Goal: Navigation & Orientation: Find specific page/section

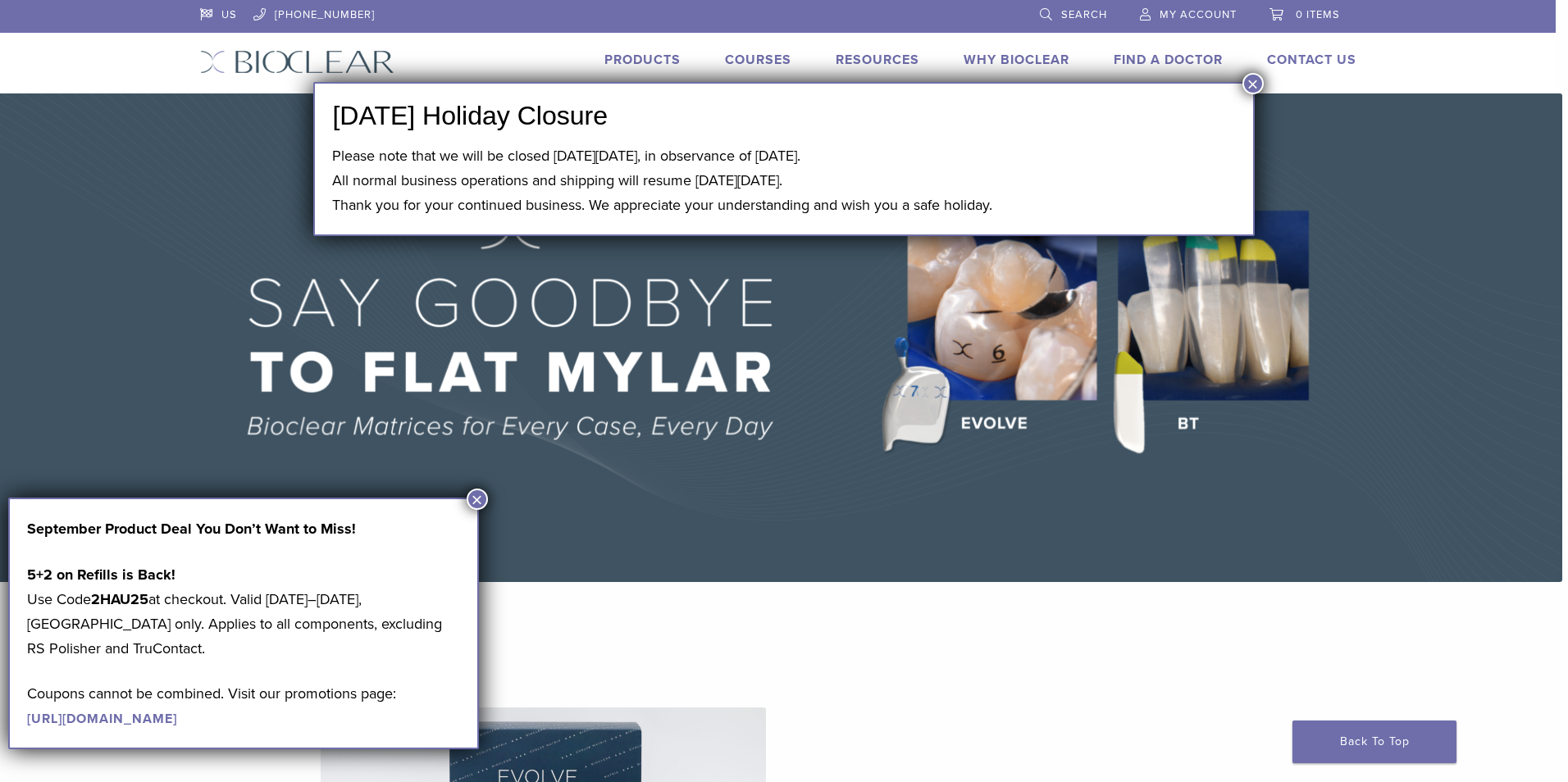
click at [1248, 85] on button "×" at bounding box center [1253, 84] width 22 height 22
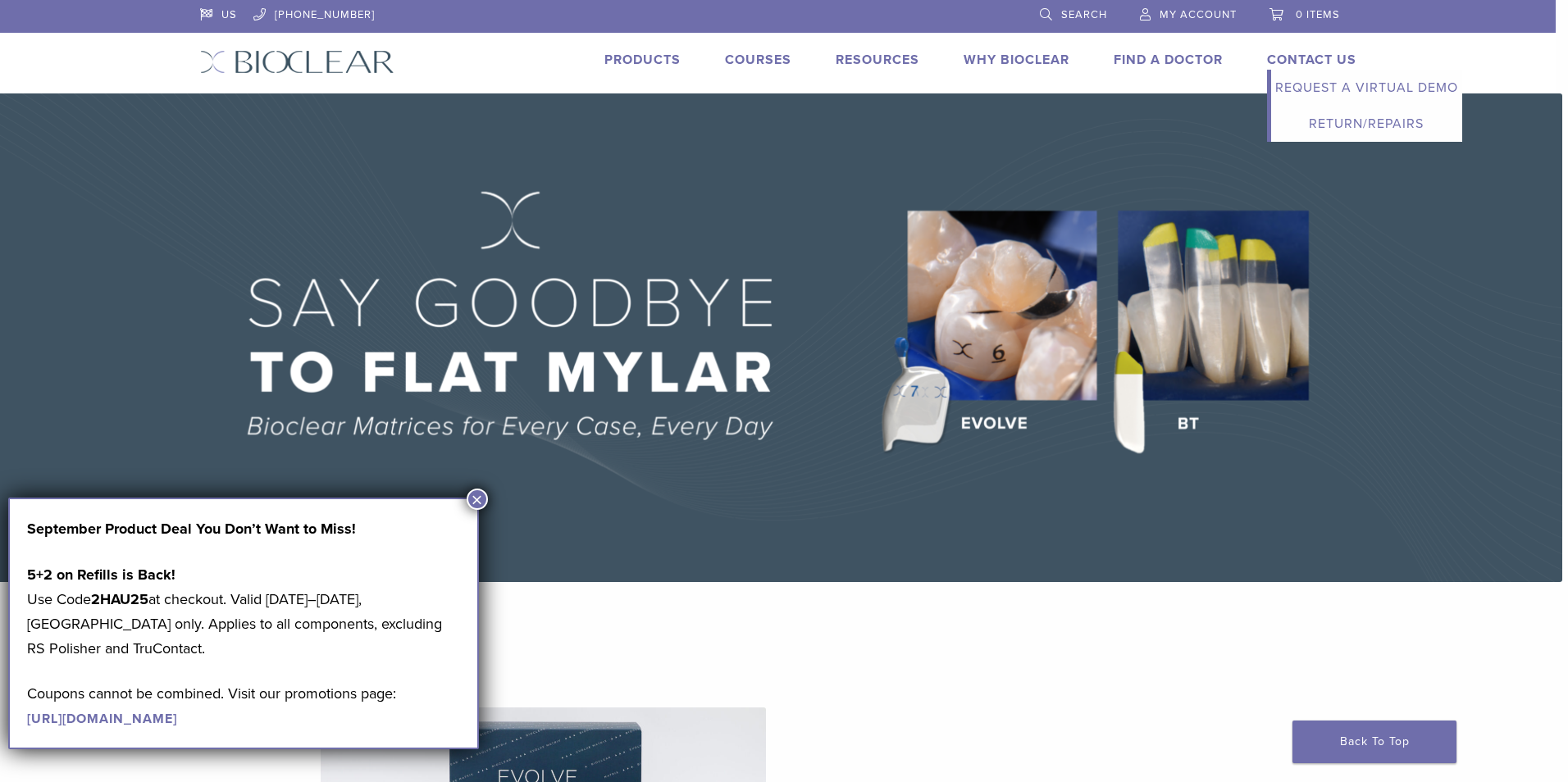
click at [1284, 62] on link "Contact Us" at bounding box center [1312, 60] width 90 height 17
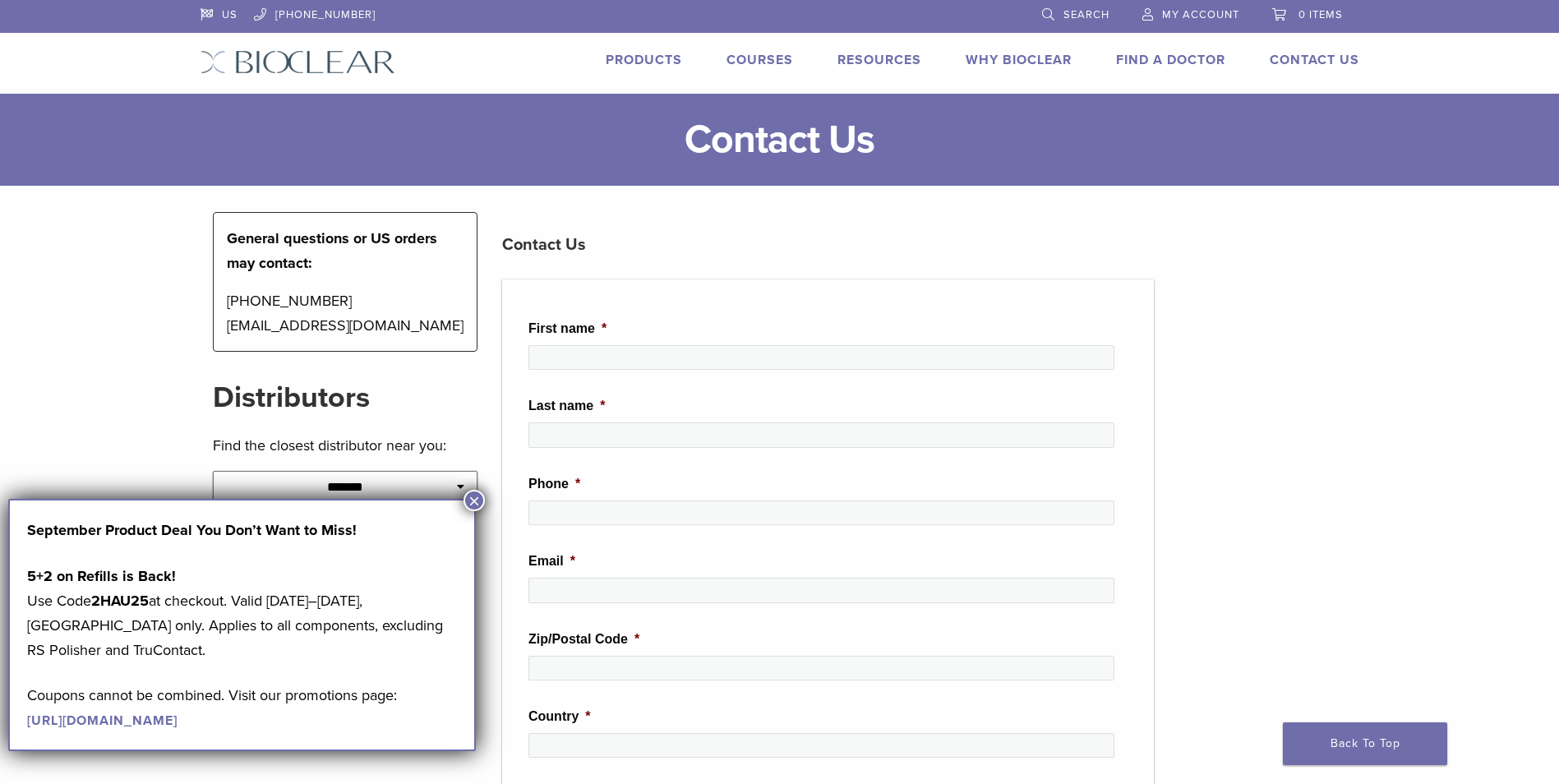
click at [633, 62] on link "Products" at bounding box center [644, 60] width 76 height 17
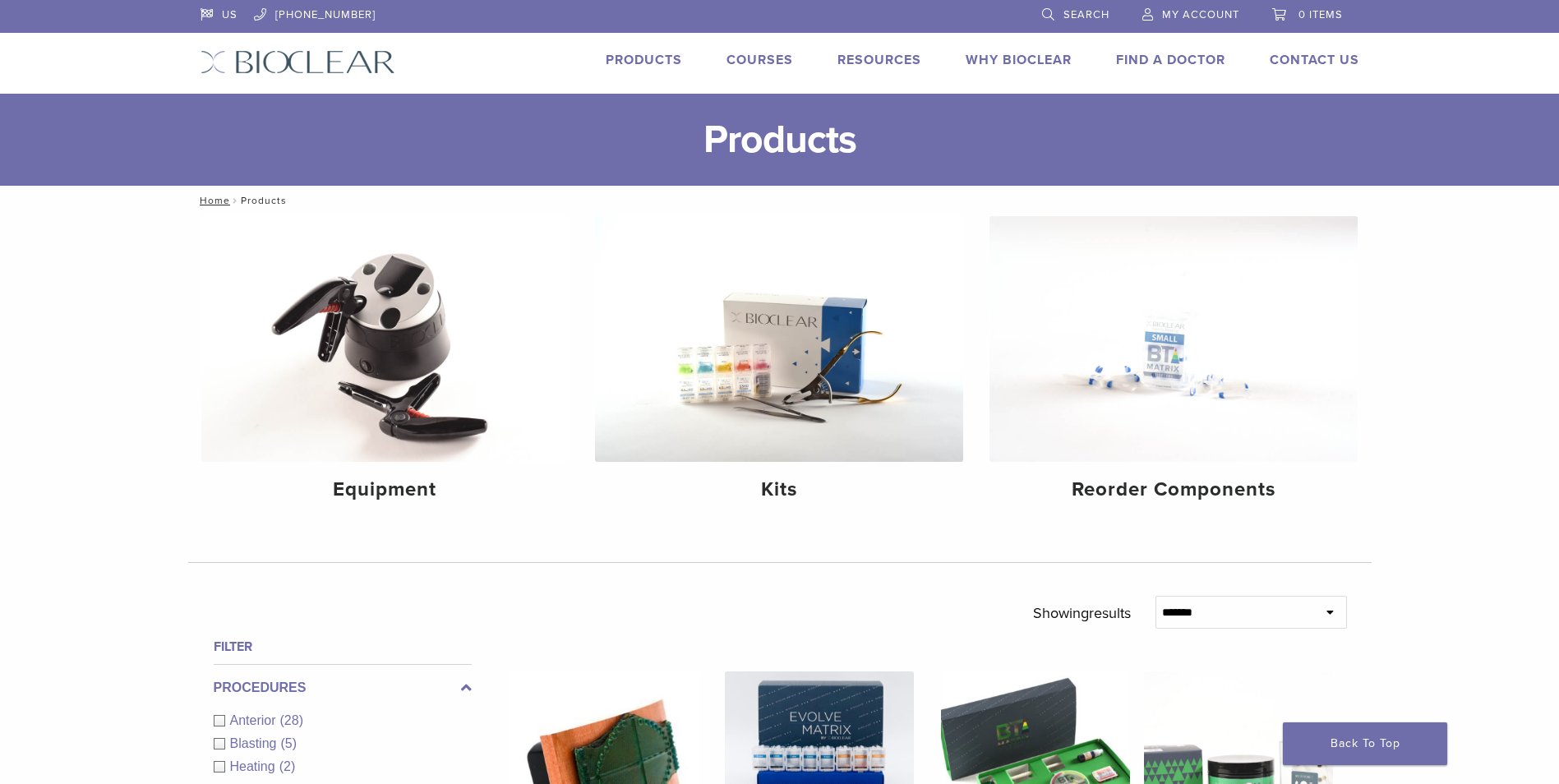
click at [774, 58] on link "Courses" at bounding box center [760, 60] width 66 height 17
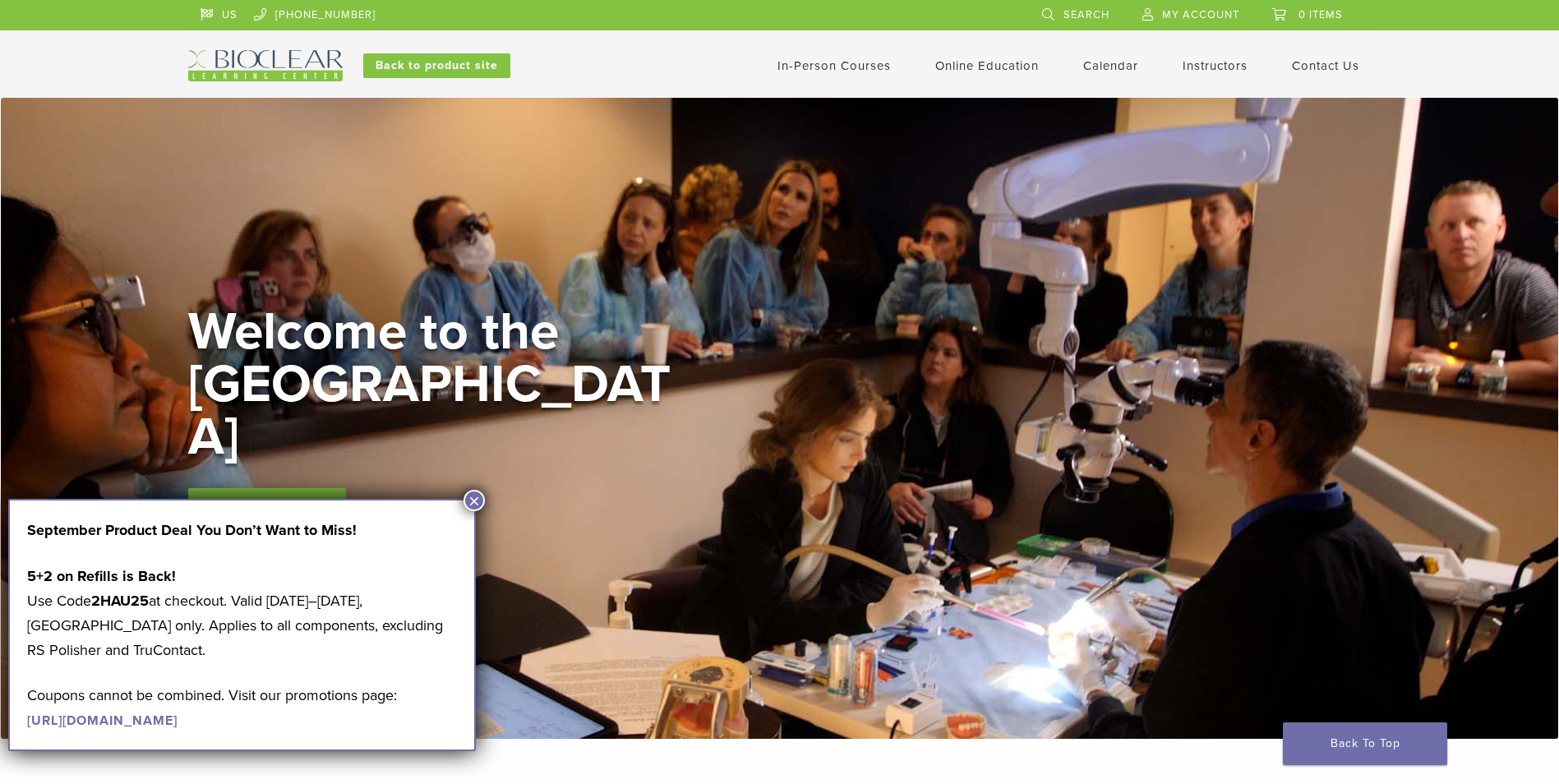
click at [1205, 69] on link "Instructors" at bounding box center [1215, 66] width 65 height 15
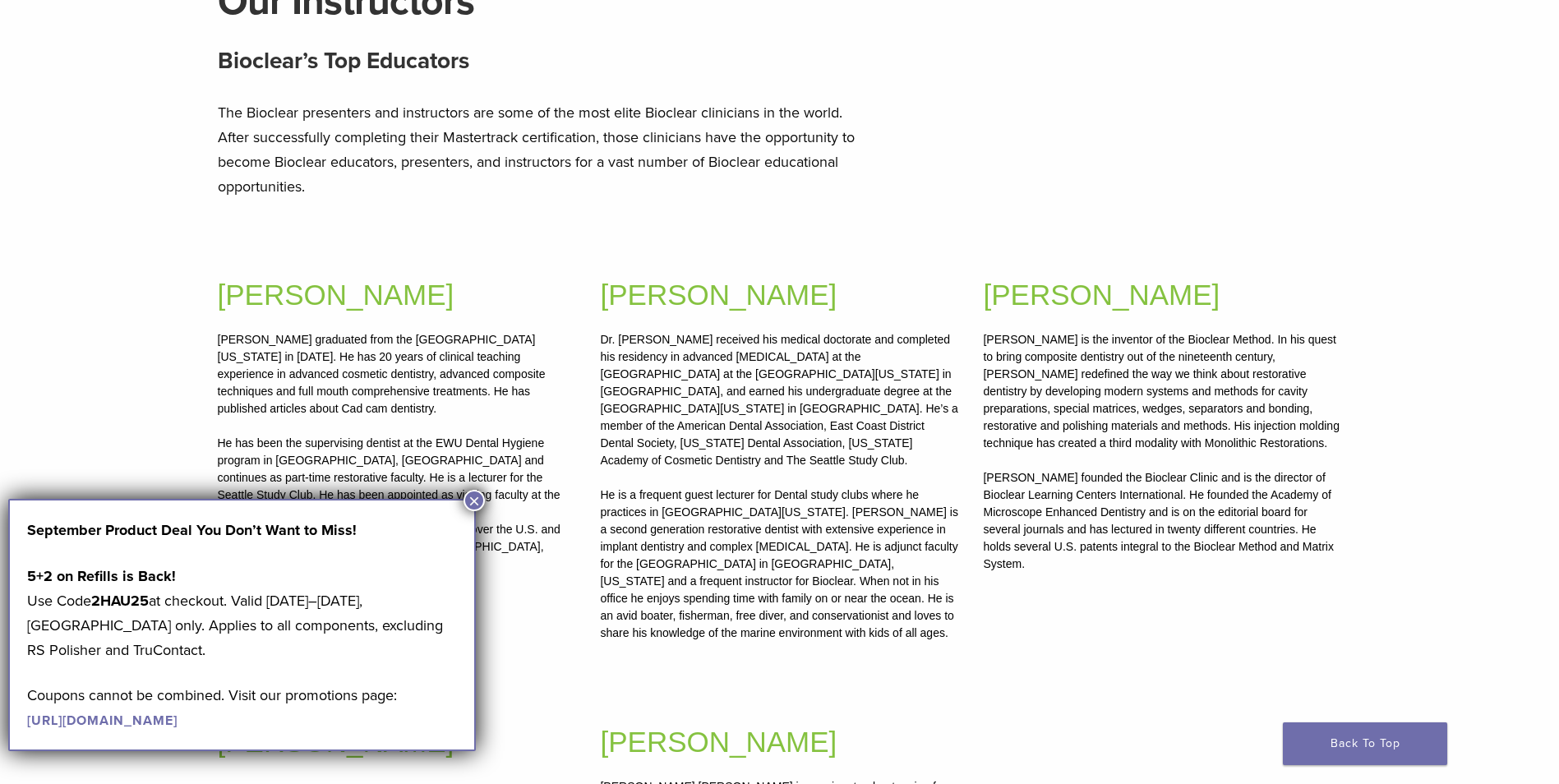
scroll to position [247, 0]
click at [478, 497] on button "×" at bounding box center [474, 501] width 22 height 22
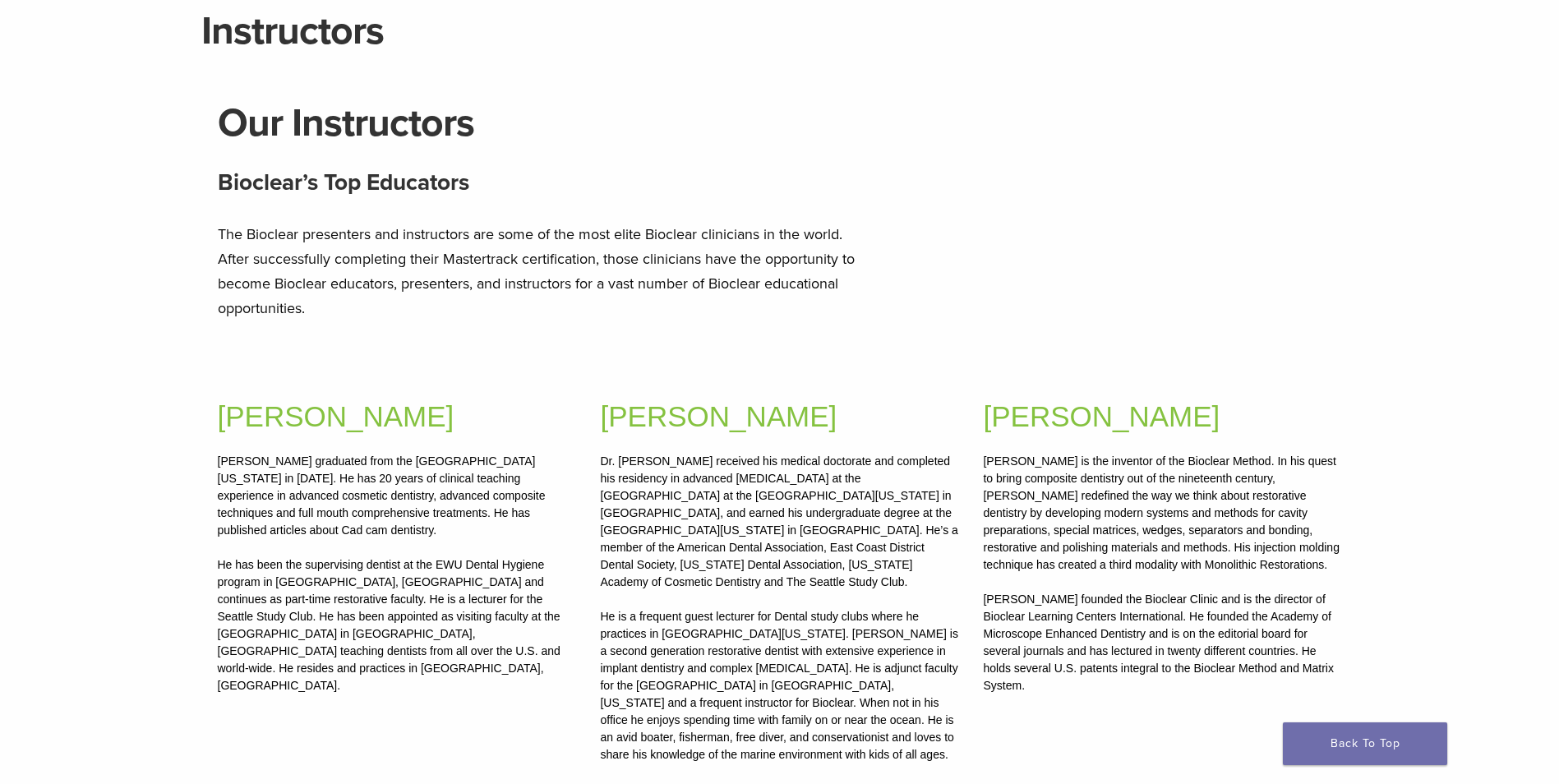
scroll to position [0, 0]
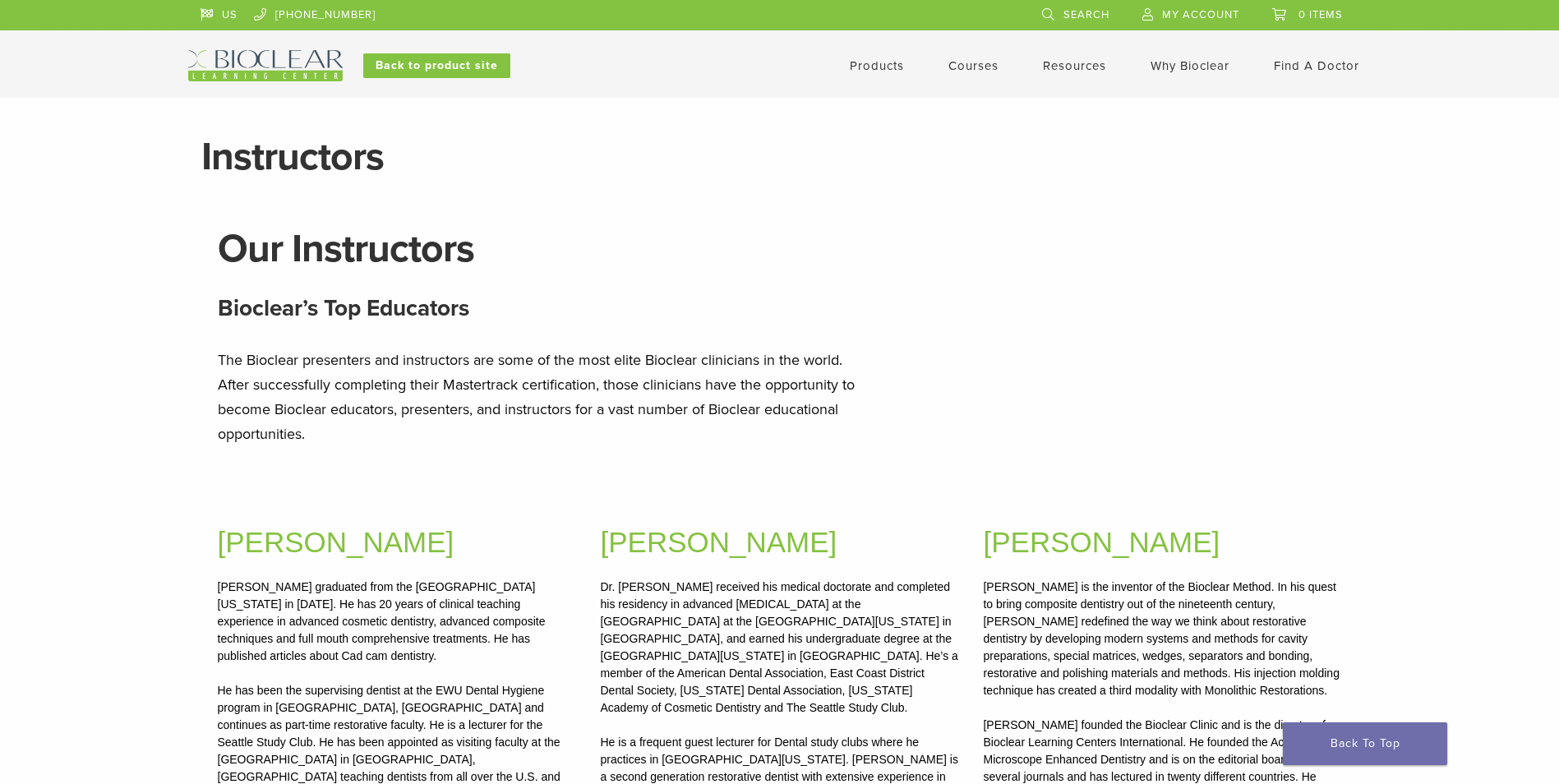
click at [1293, 63] on link "Find A Doctor" at bounding box center [1316, 66] width 86 height 15
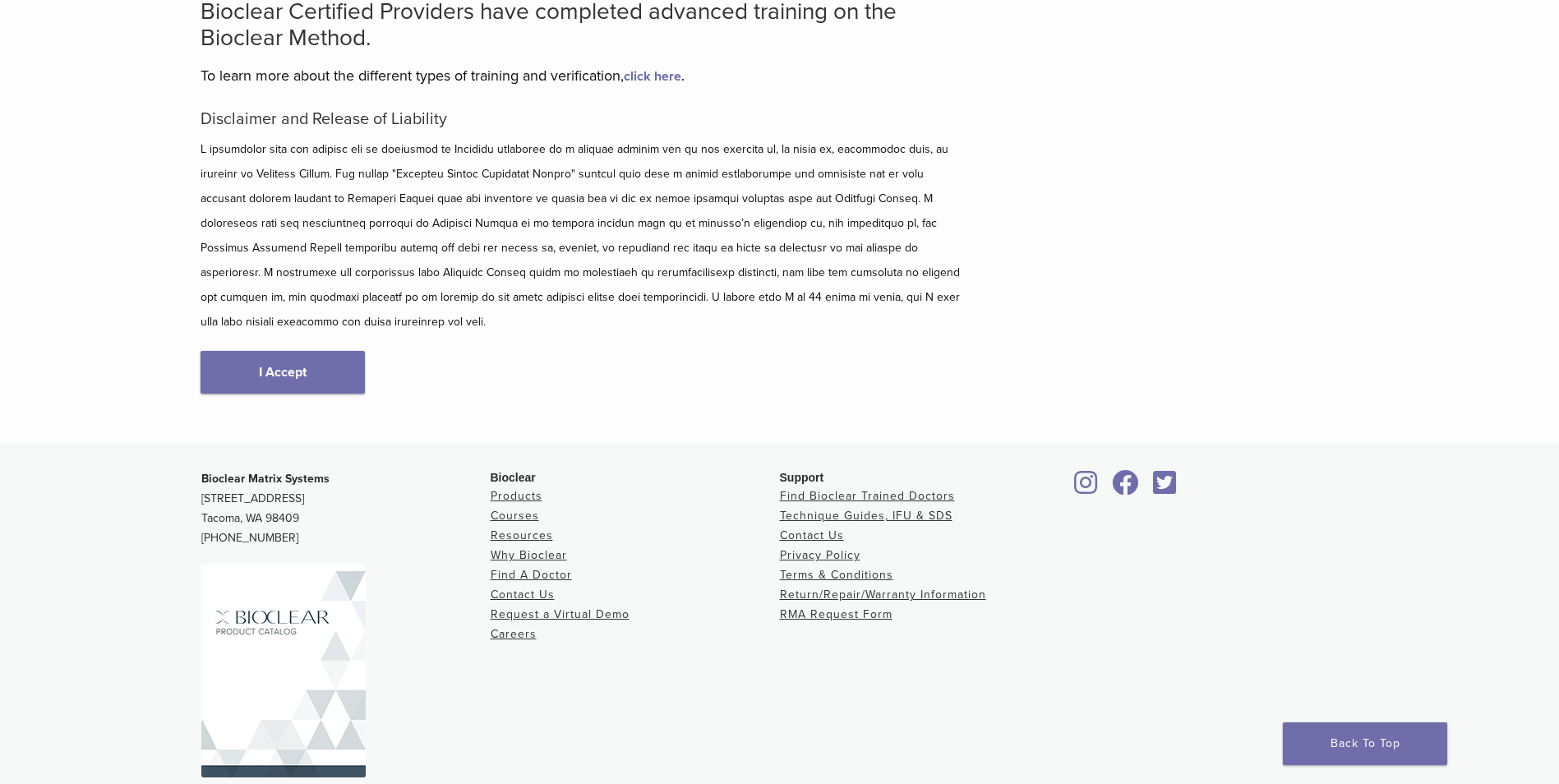
scroll to position [164, 0]
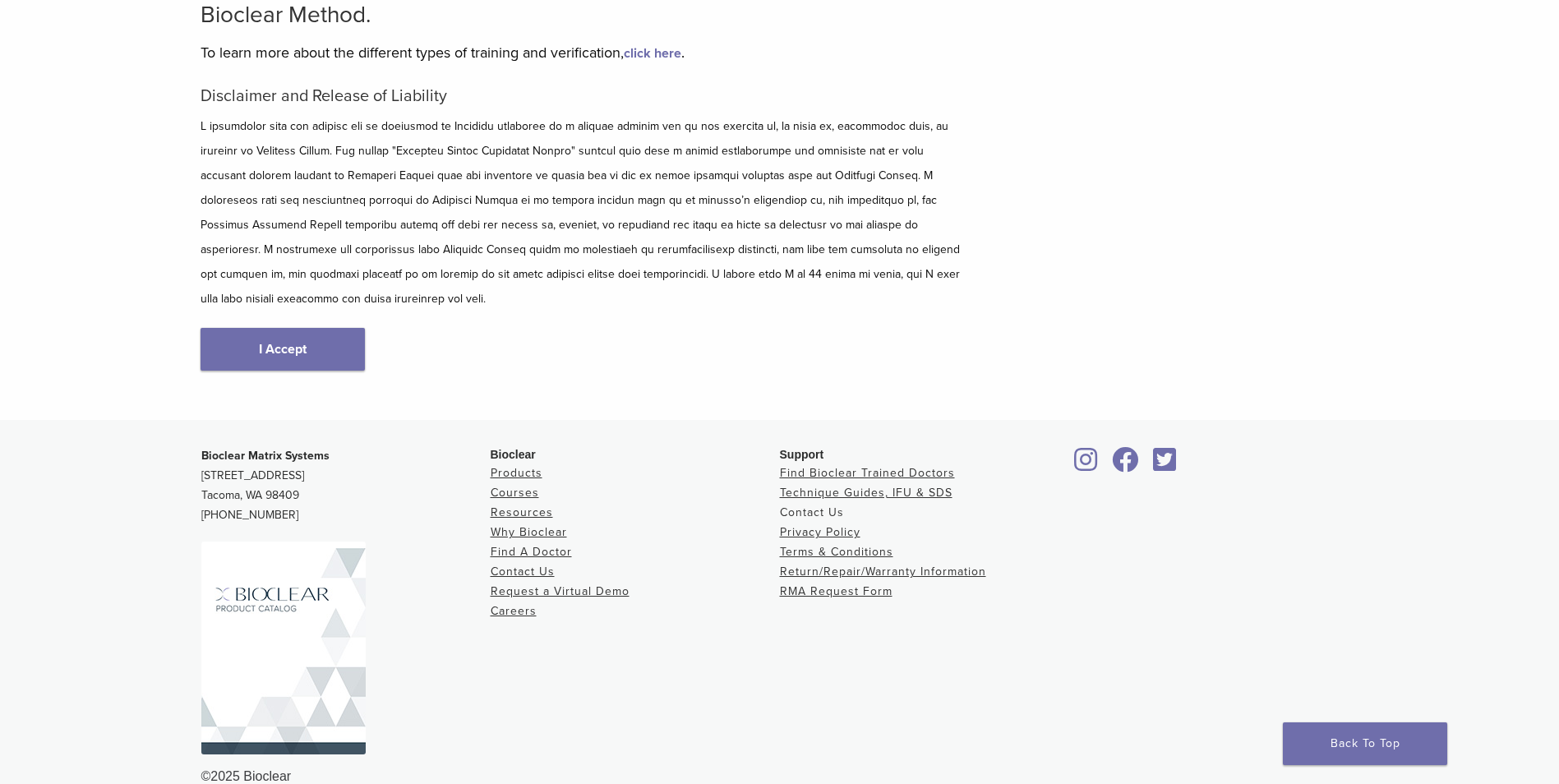
click at [807, 505] on link "Contact Us" at bounding box center [811, 512] width 64 height 14
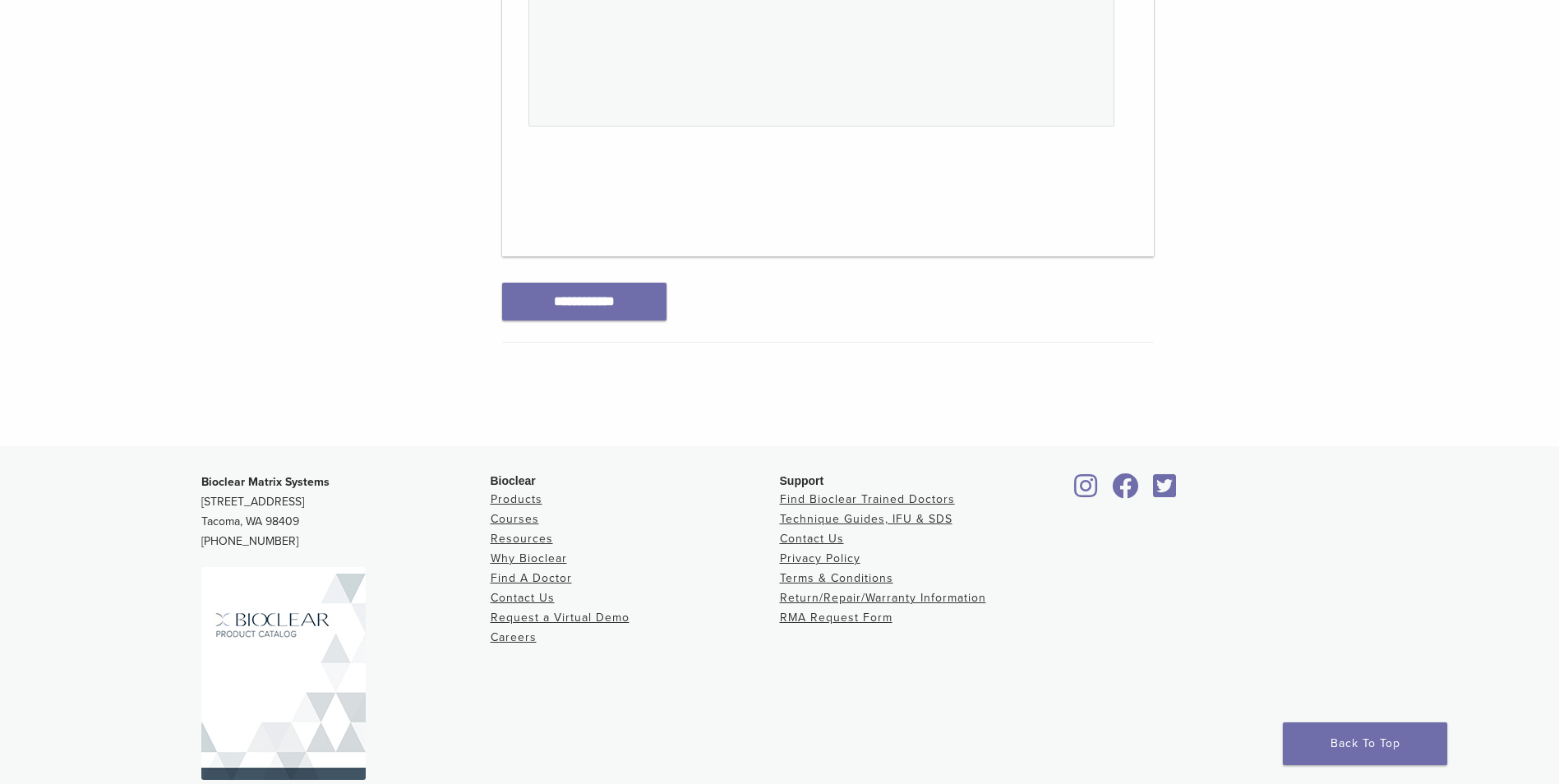
scroll to position [821, 0]
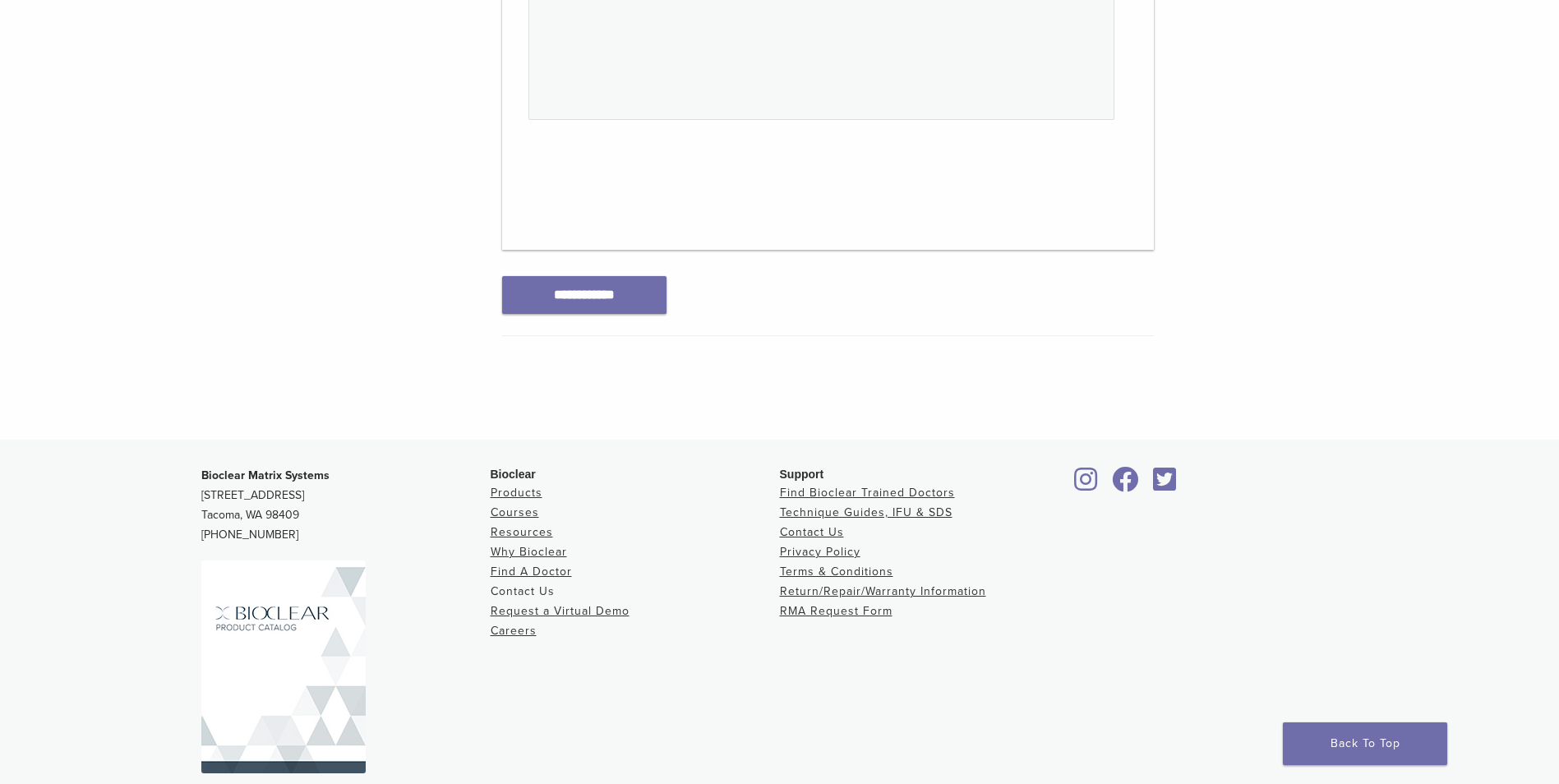
click at [523, 585] on link "Contact Us" at bounding box center [522, 590] width 64 height 14
